Goal: Find specific page/section: Find specific page/section

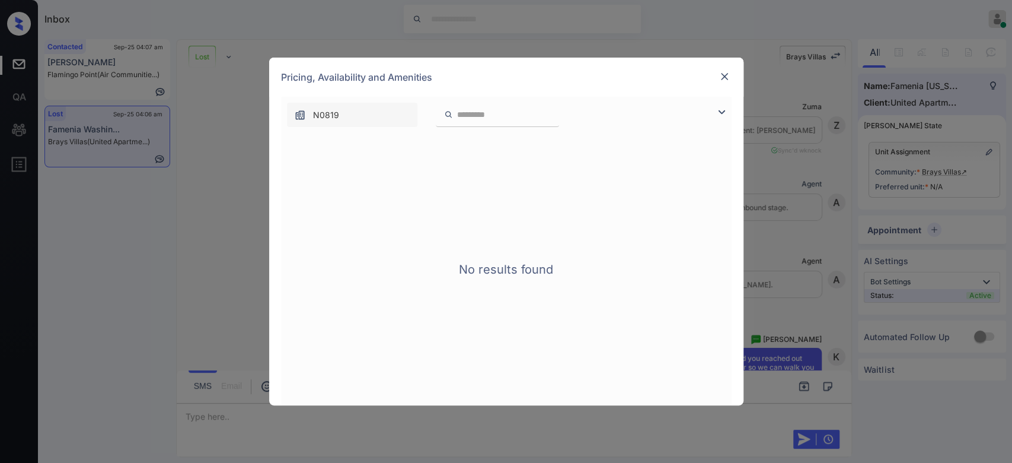
scroll to position [906, 0]
click at [729, 74] on img at bounding box center [725, 77] width 12 height 12
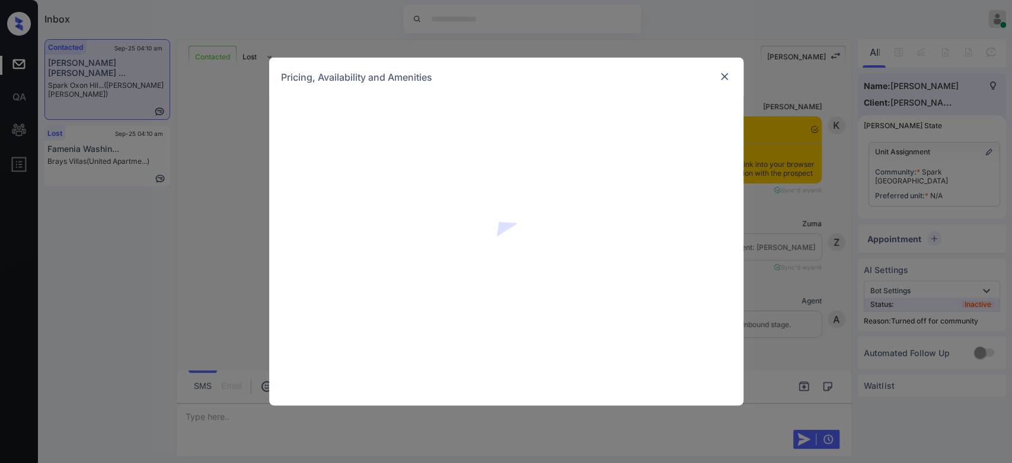
scroll to position [2123, 0]
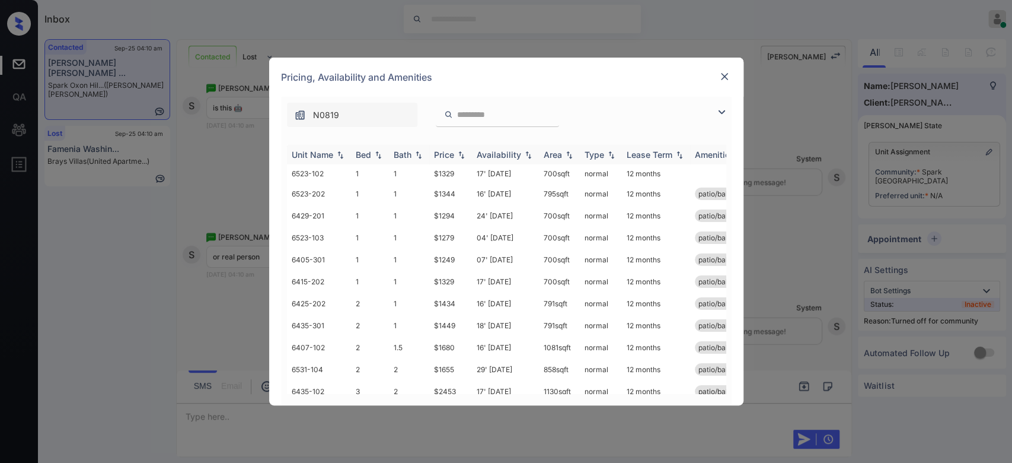
click at [449, 151] on div "Price" at bounding box center [444, 154] width 20 height 10
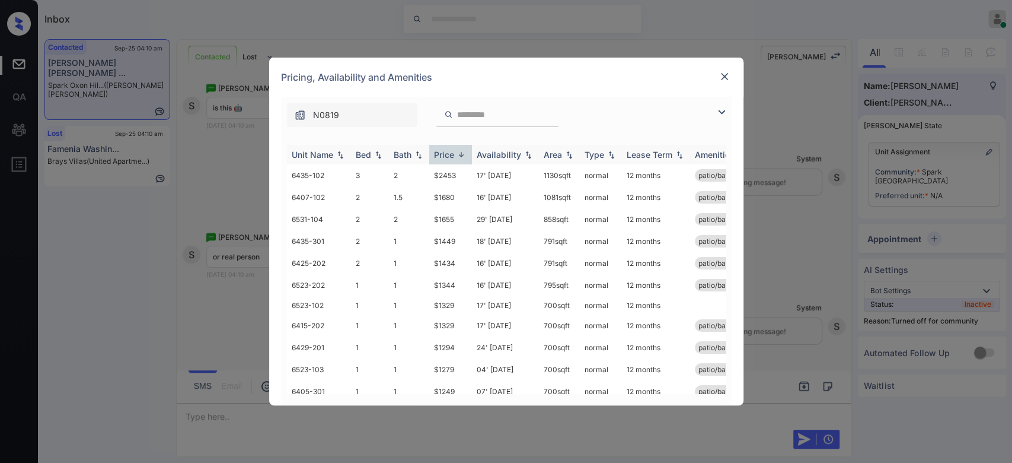
click at [449, 151] on div "Price" at bounding box center [444, 154] width 20 height 10
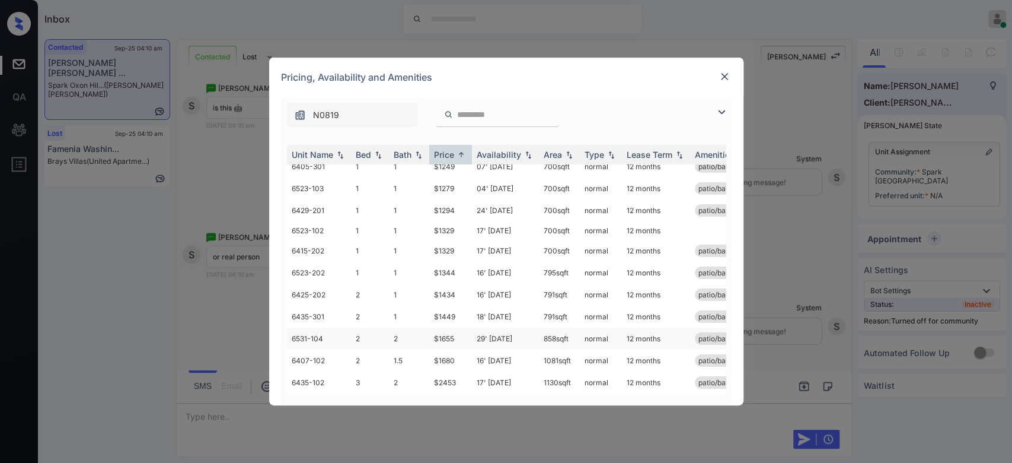
click at [447, 327] on td "$1655" at bounding box center [450, 338] width 43 height 22
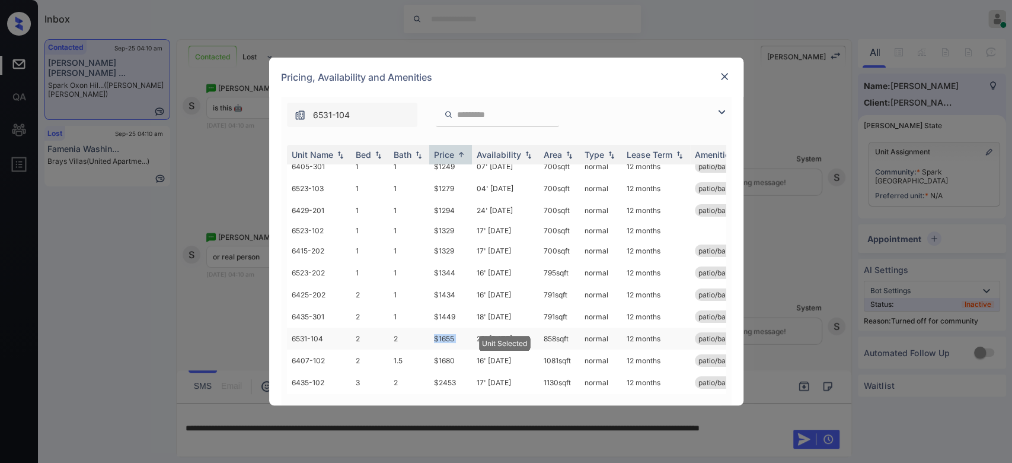
click at [447, 327] on td "$1655" at bounding box center [450, 338] width 43 height 22
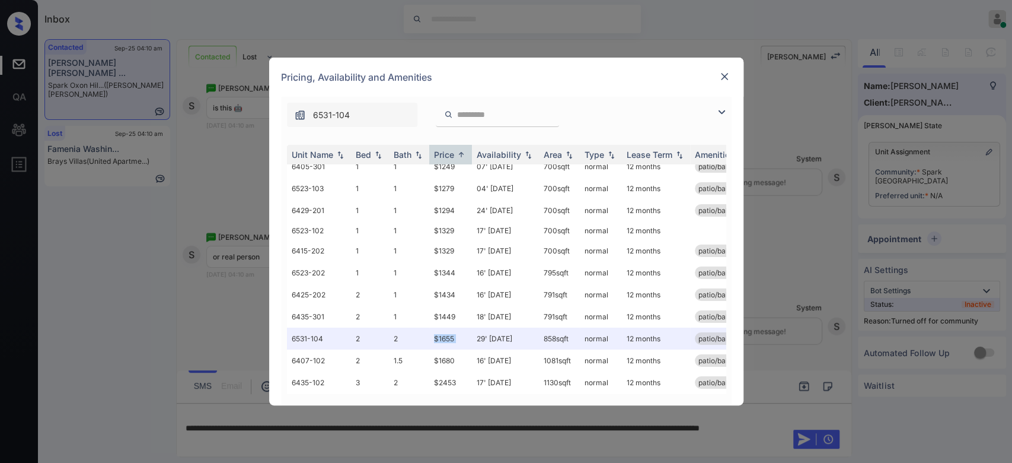
click at [720, 81] on img at bounding box center [725, 77] width 12 height 12
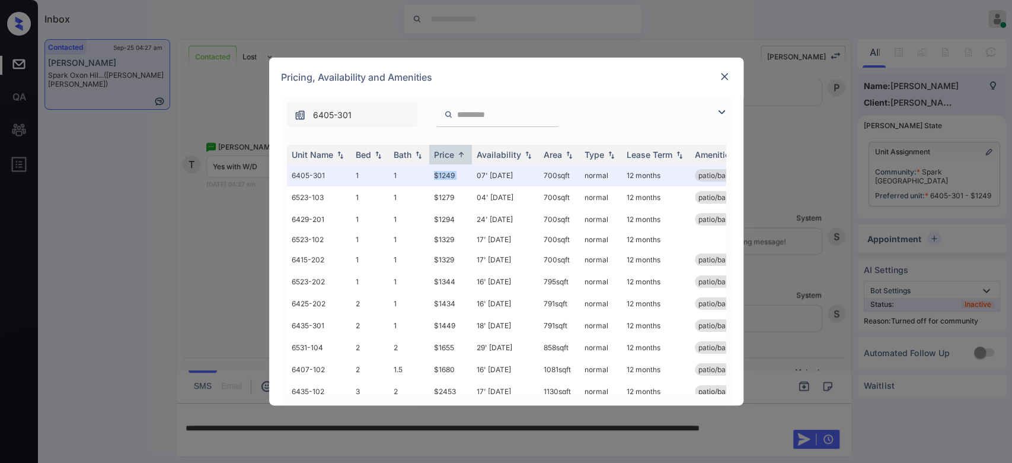
click at [723, 76] on img at bounding box center [725, 77] width 12 height 12
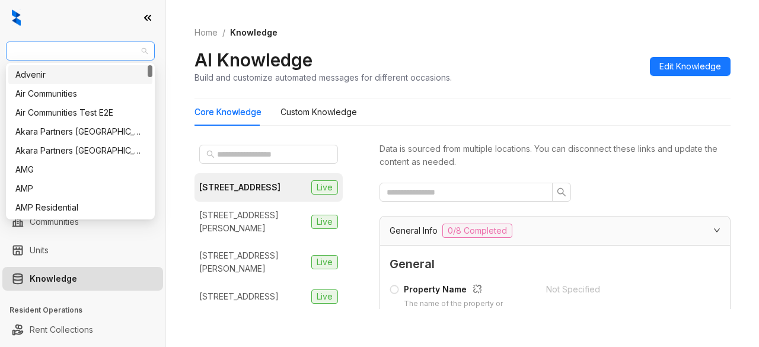
click at [85, 54] on span "RR Living" at bounding box center [80, 51] width 135 height 18
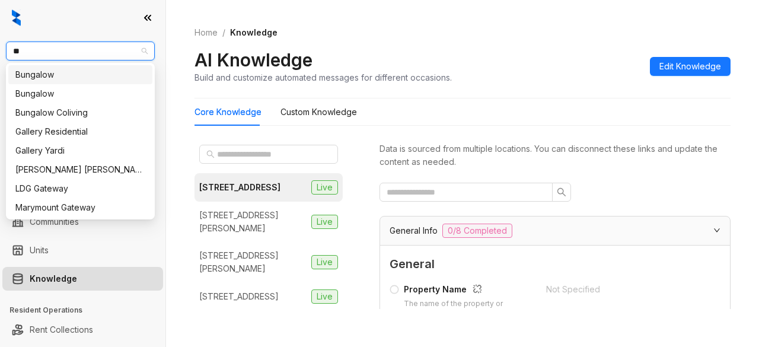
type input "***"
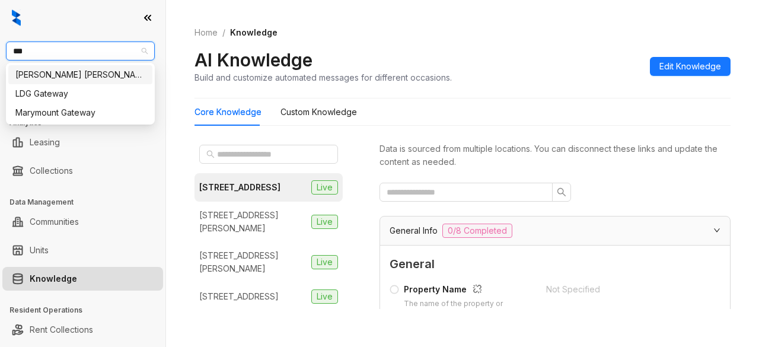
click at [65, 74] on div "[PERSON_NAME] [PERSON_NAME]" at bounding box center [80, 74] width 130 height 13
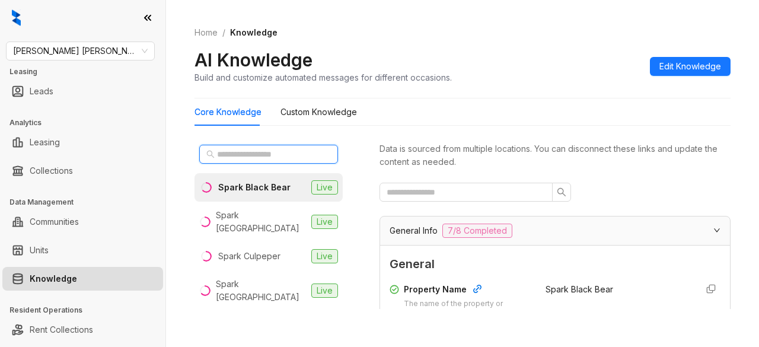
click at [253, 157] on input "text" at bounding box center [269, 154] width 104 height 13
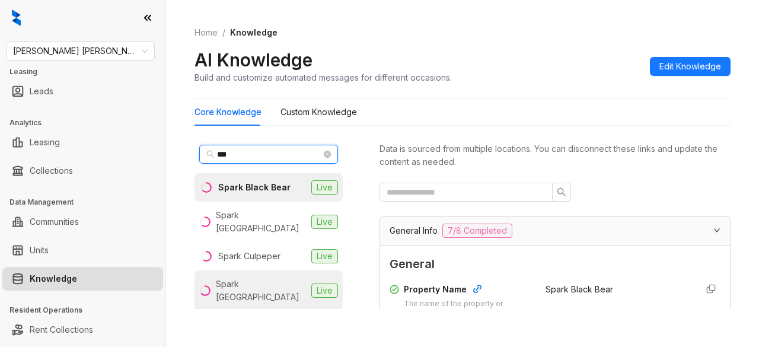
type input "***"
click at [253, 292] on li "Spark Oxon Hill Live" at bounding box center [268, 290] width 148 height 40
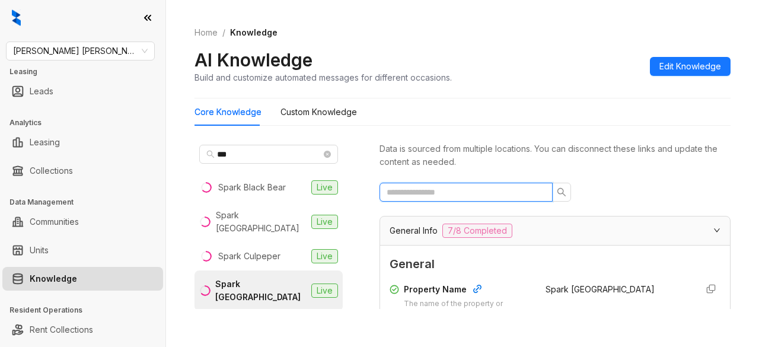
click at [463, 192] on input "text" at bounding box center [461, 192] width 149 height 13
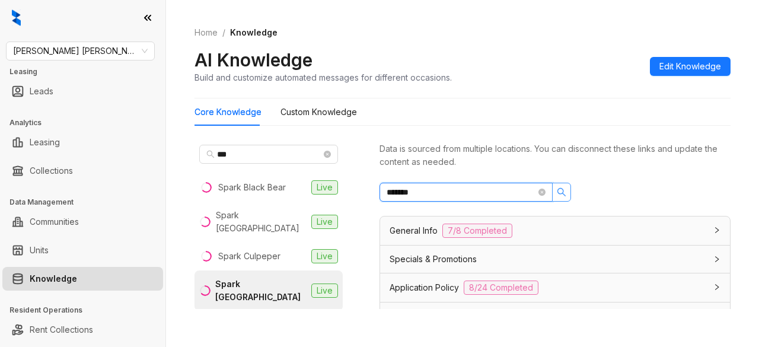
click at [562, 193] on icon "search" at bounding box center [561, 192] width 8 height 8
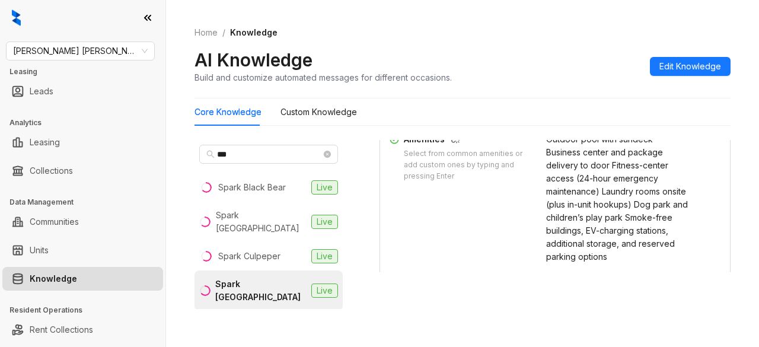
scroll to position [347, 0]
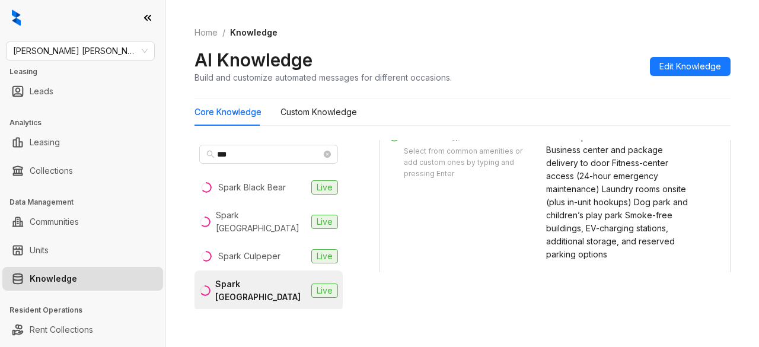
type input "*******"
